Goal: Transaction & Acquisition: Purchase product/service

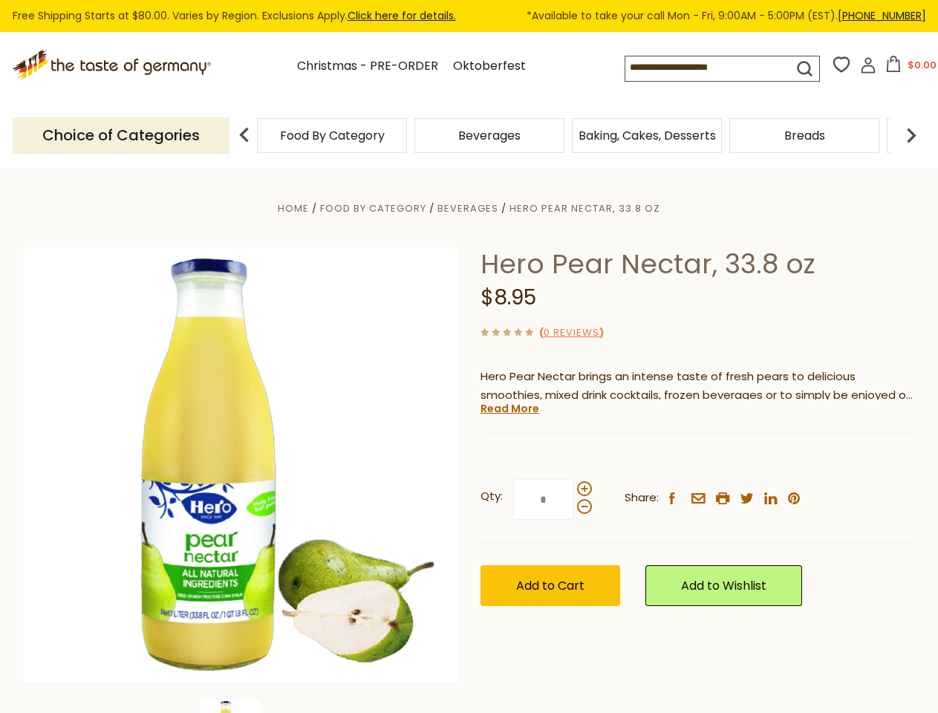
click at [468, 356] on div "Home Food By Category [GEOGRAPHIC_DATA] Hero Pear Nectar, 33.8 oz Hero Pear Nec…" at bounding box center [469, 485] width 913 height 572
click at [908, 68] on button "$0.00" at bounding box center [910, 67] width 63 height 22
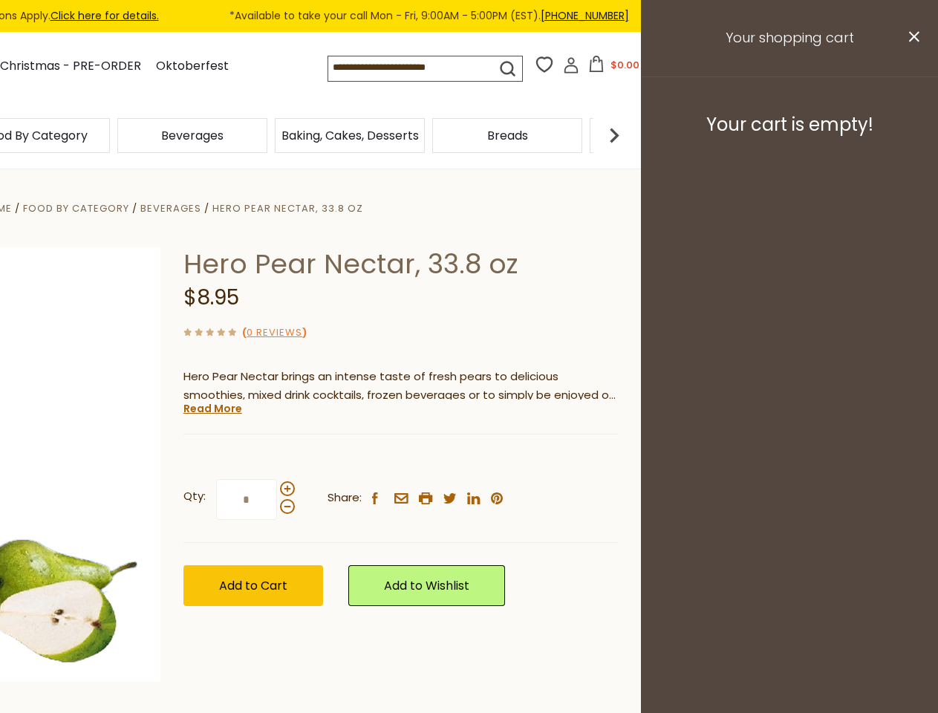
click at [271, 135] on div "Beverages" at bounding box center [192, 135] width 157 height 35
click at [110, 135] on div "Beverages" at bounding box center [35, 135] width 150 height 35
click at [911, 135] on h3 "Your cart is empty!" at bounding box center [789, 125] width 260 height 22
click at [468, 441] on div "Hero Pear Nectar, 33.8 oz $8.95 ( 0 Reviews ) Hero Pear Nectar brings an intens…" at bounding box center [400, 443] width 434 height 392
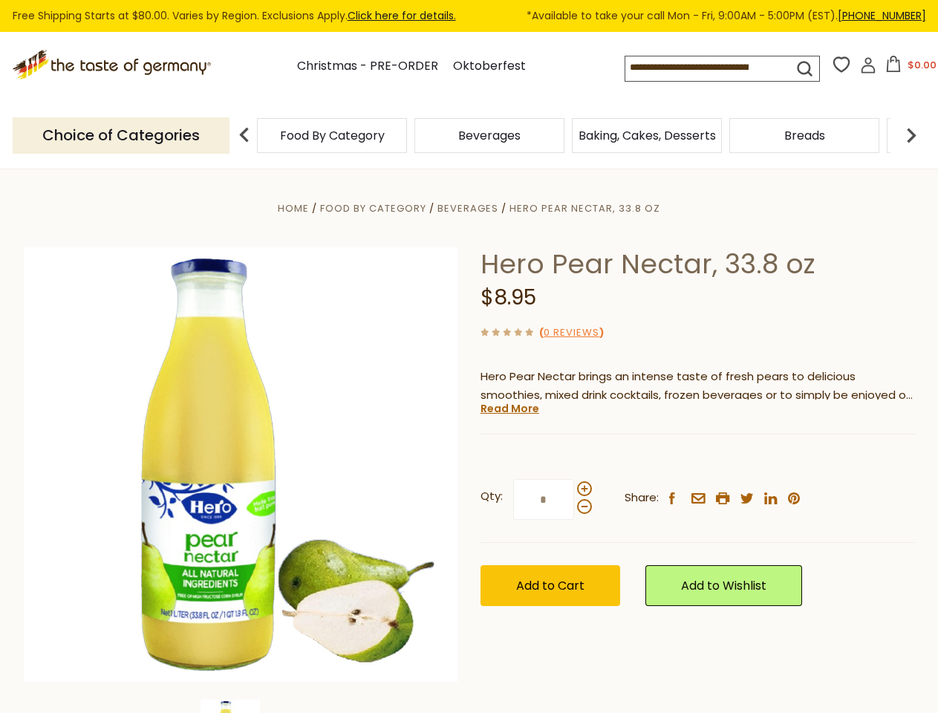
click at [241, 706] on div "Home Food By Category [GEOGRAPHIC_DATA] Hero Pear Nectar, 33.8 oz Hero Pear Nec…" at bounding box center [469, 485] width 913 height 572
click at [508, 408] on link "Read More" at bounding box center [509, 408] width 59 height 15
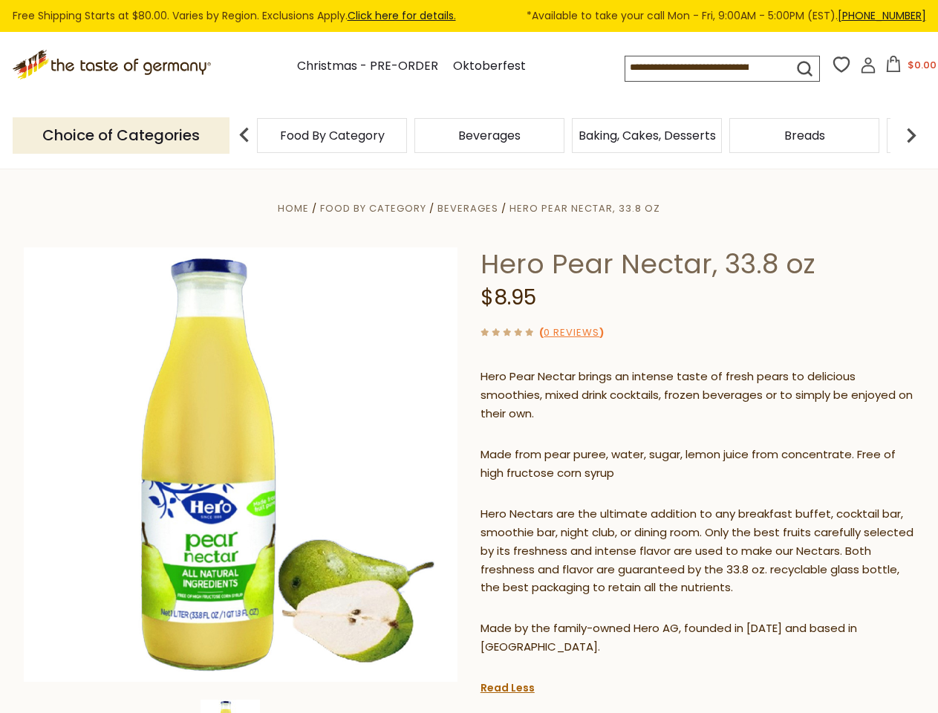
click at [583, 505] on p "Hero Nectars are the ultimate addition to any breakfast buffet, cocktail bar, s…" at bounding box center [697, 551] width 434 height 93
